Goal: Task Accomplishment & Management: Manage account settings

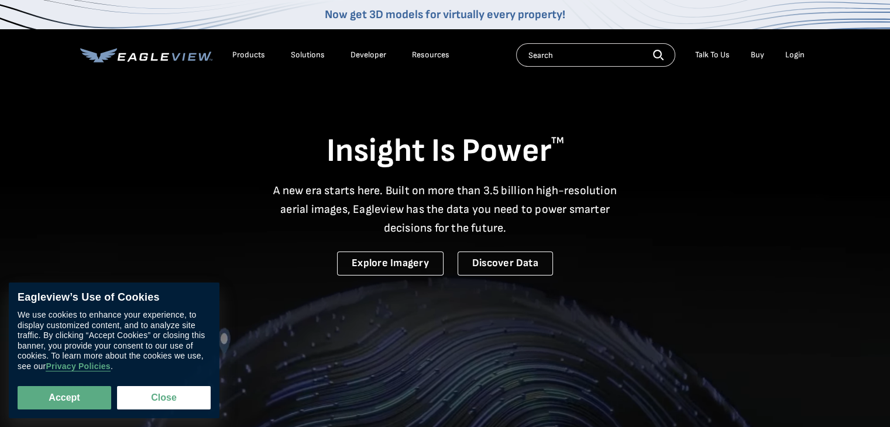
click at [793, 54] on div "Login" at bounding box center [794, 55] width 19 height 11
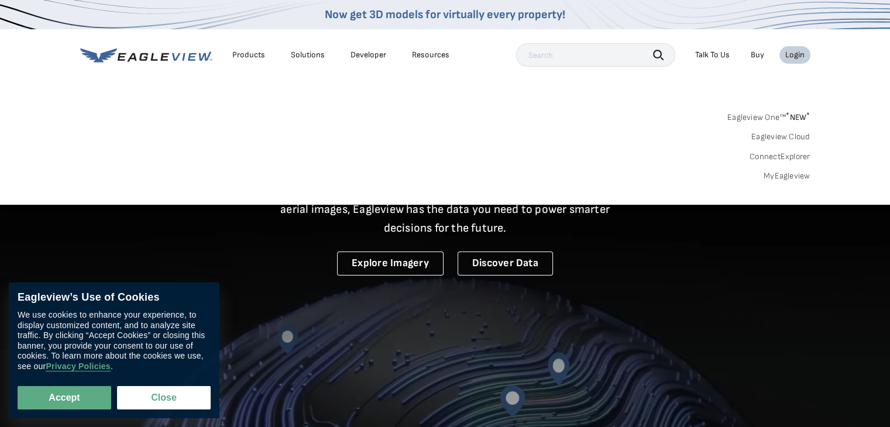
click at [786, 177] on link "MyEagleview" at bounding box center [786, 176] width 47 height 11
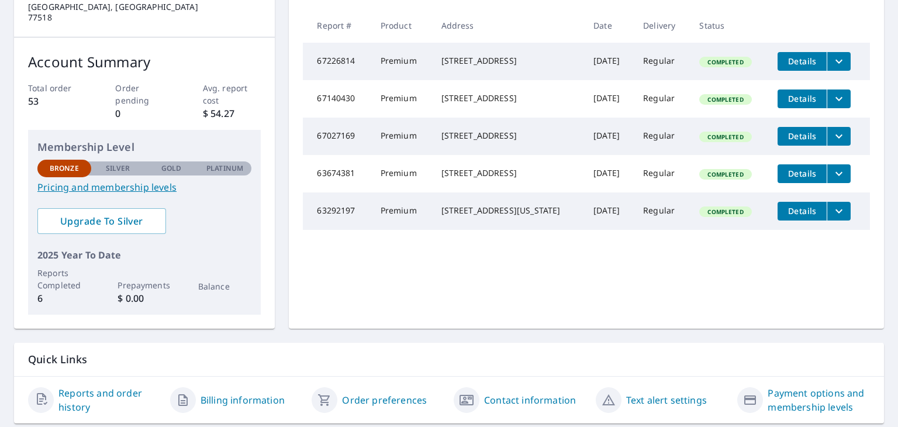
scroll to position [179, 0]
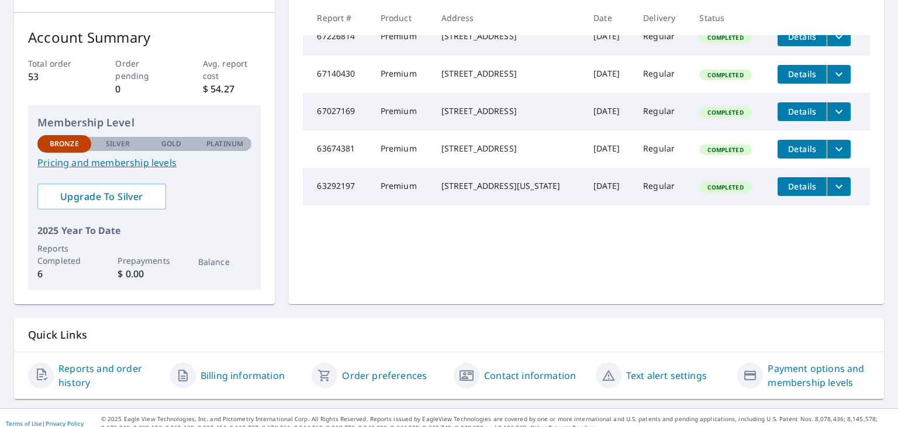
click at [244, 368] on link "Billing information" at bounding box center [243, 375] width 84 height 14
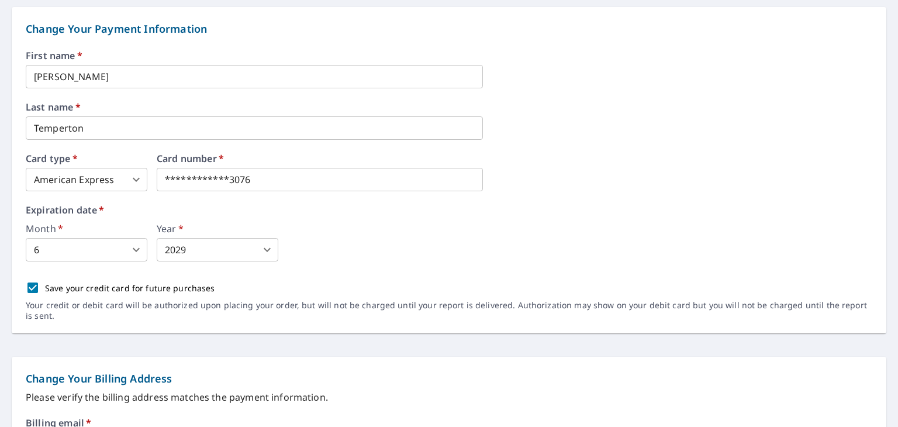
scroll to position [117, 0]
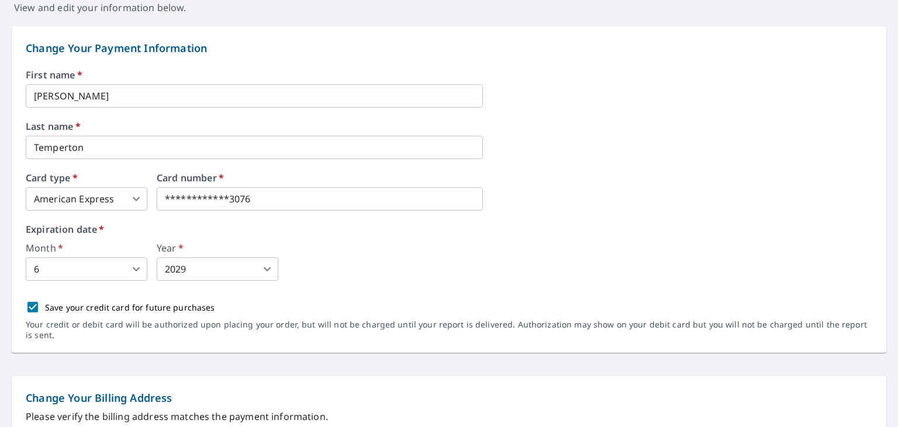
click at [126, 195] on body "**********" at bounding box center [449, 213] width 898 height 427
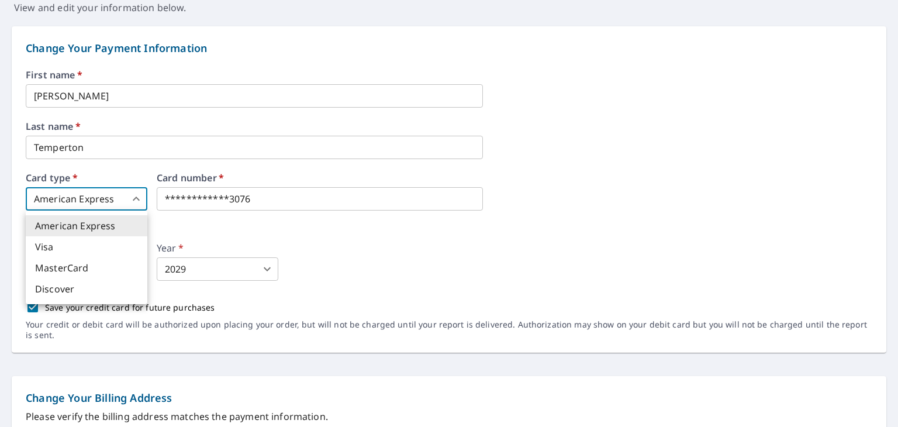
click at [116, 248] on li "Visa" at bounding box center [87, 246] width 122 height 21
type input "2"
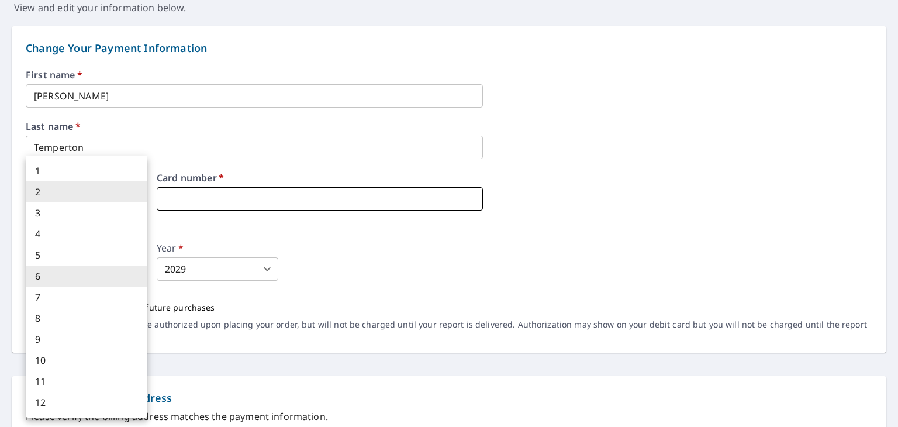
type input "2"
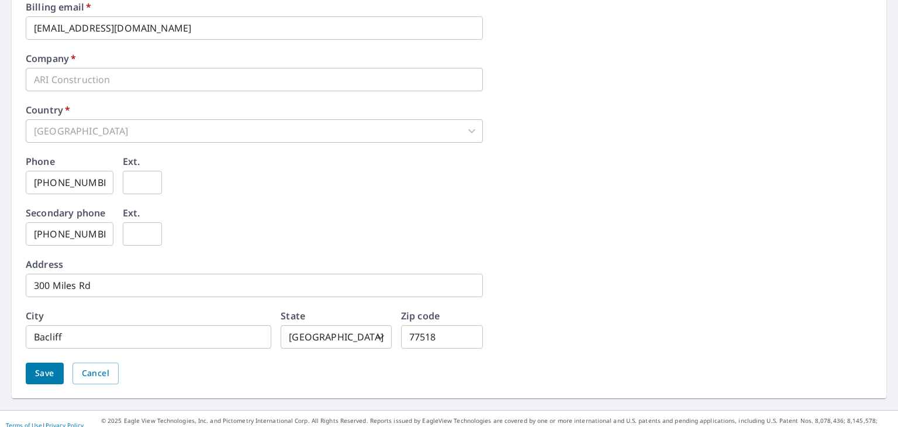
scroll to position [564, 0]
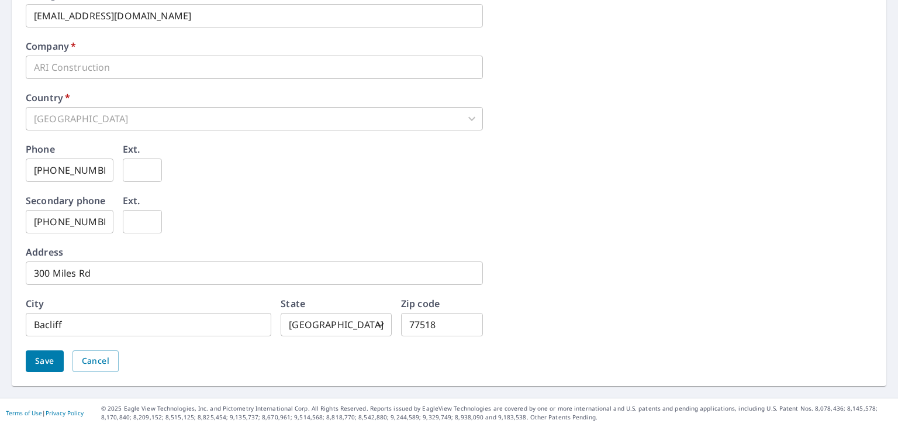
click at [45, 365] on span "Save" at bounding box center [44, 361] width 19 height 15
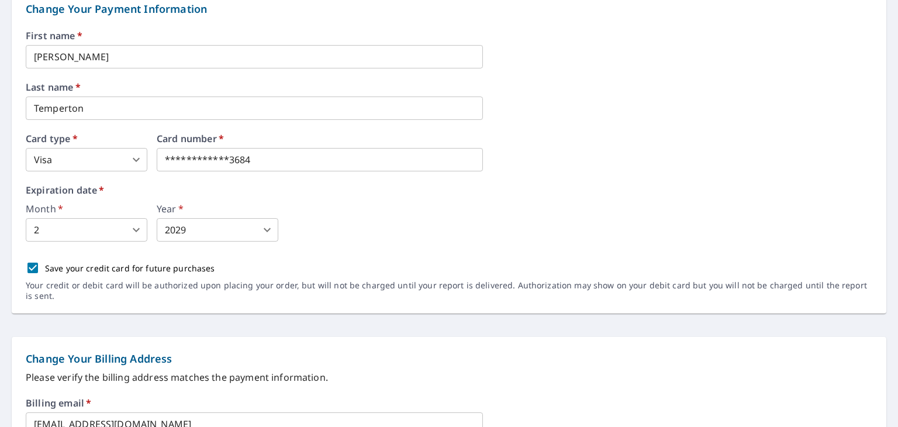
scroll to position [175, 0]
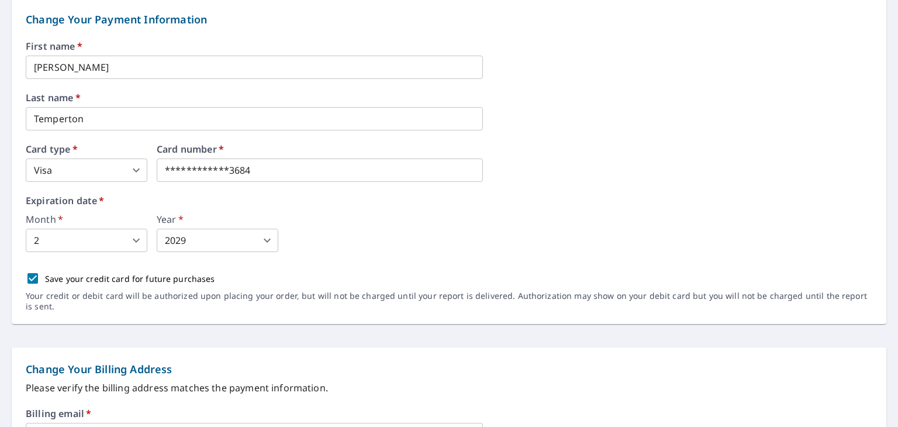
click at [136, 174] on body "**********" at bounding box center [449, 213] width 898 height 427
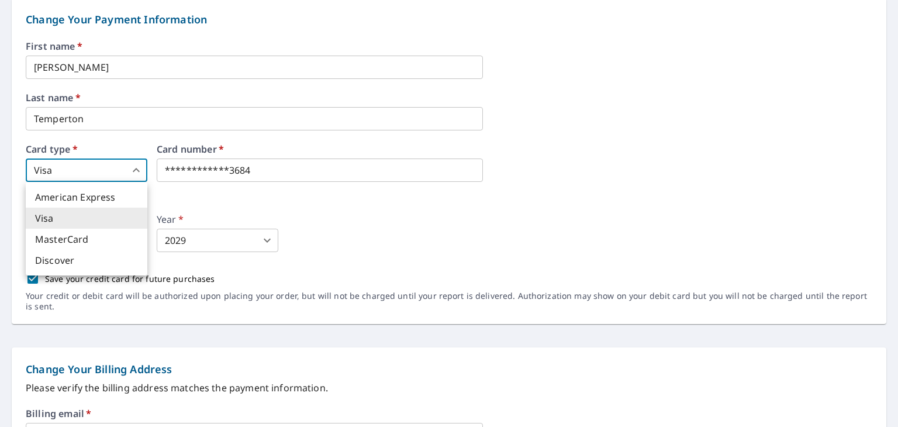
click at [570, 211] on div at bounding box center [449, 213] width 898 height 427
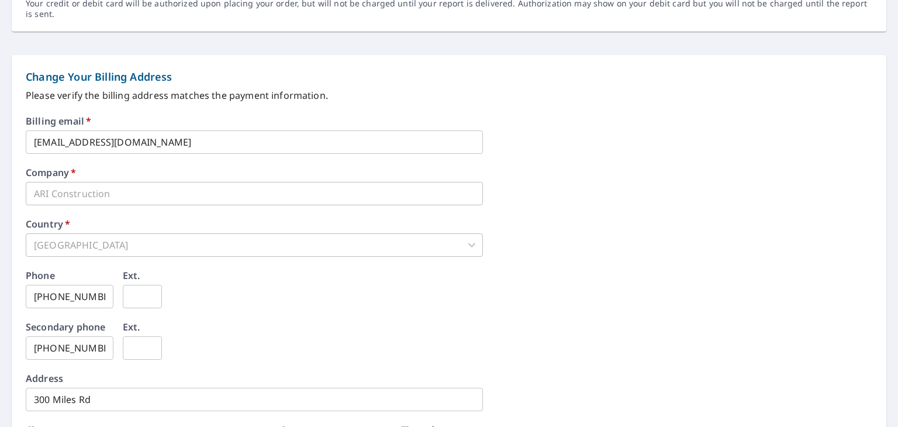
scroll to position [594, 0]
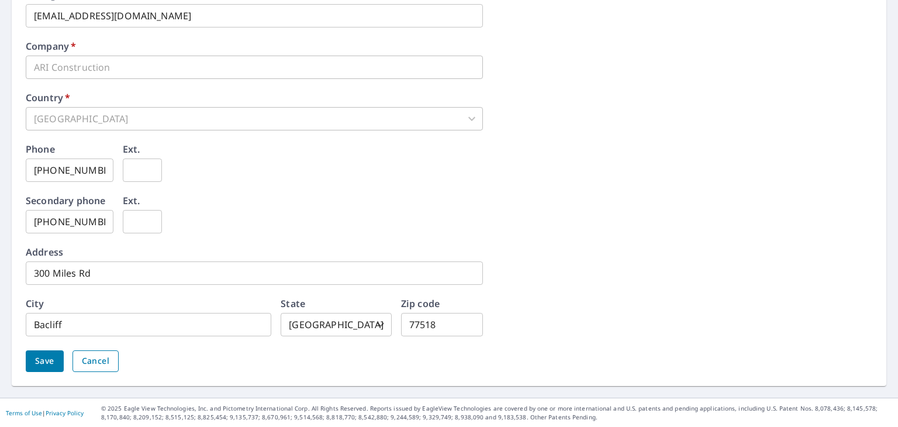
click at [98, 359] on span "Cancel" at bounding box center [95, 361] width 27 height 15
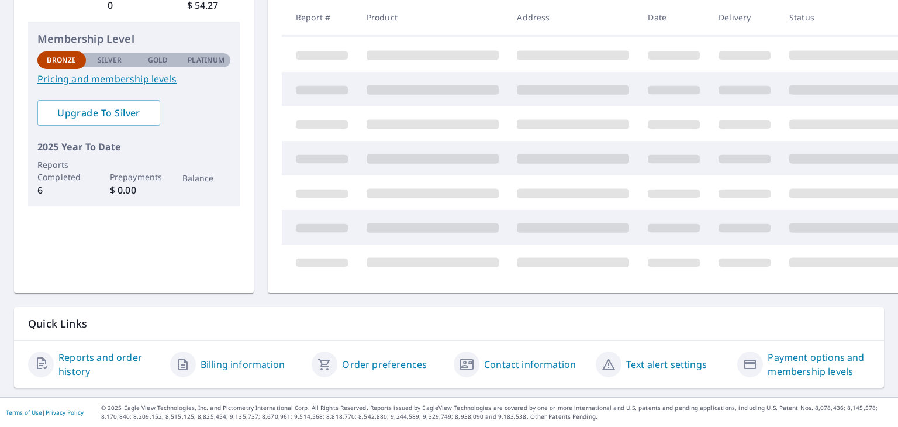
scroll to position [271, 0]
click at [803, 350] on link "Payment options and membership levels" at bounding box center [819, 364] width 102 height 28
